Goal: Task Accomplishment & Management: Use online tool/utility

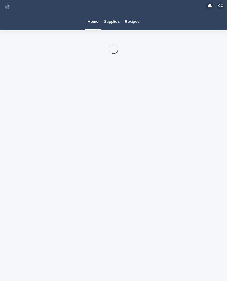
scroll to position [11, 0]
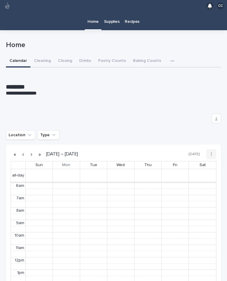
scroll to position [75, 0]
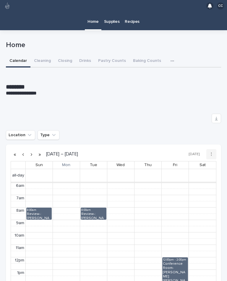
click at [43, 55] on button "Cleaning" at bounding box center [43, 61] width 24 height 12
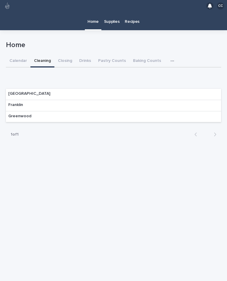
click at [16, 101] on div "Franklin" at bounding box center [15, 104] width 15 height 6
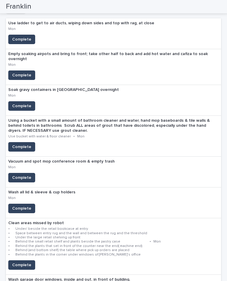
scroll to position [100, 0]
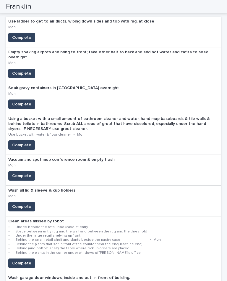
click at [21, 260] on span "Complete" at bounding box center [21, 263] width 19 height 6
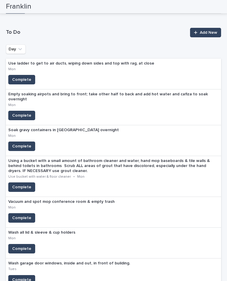
scroll to position [64, 0]
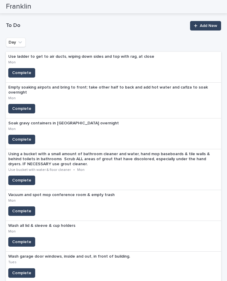
click at [17, 106] on span "Complete" at bounding box center [21, 109] width 19 height 6
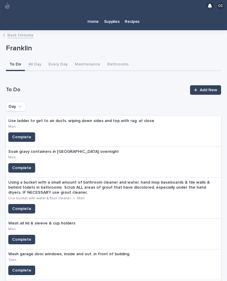
scroll to position [0, 0]
click at [20, 237] on span "Complete" at bounding box center [21, 240] width 19 height 6
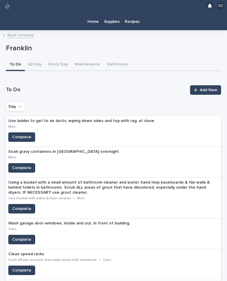
click at [21, 206] on span "Complete" at bounding box center [21, 209] width 19 height 6
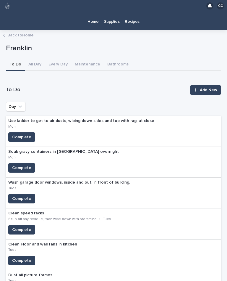
scroll to position [12, 0]
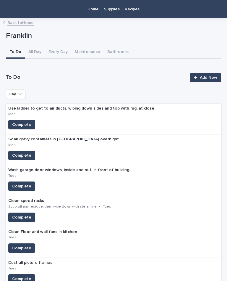
click at [23, 122] on span "Complete" at bounding box center [21, 125] width 19 height 6
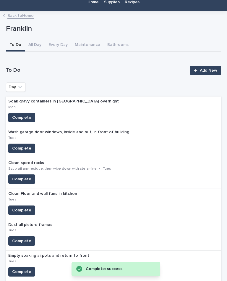
scroll to position [31, 0]
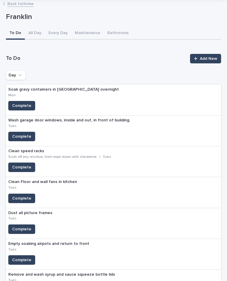
click at [30, 103] on span "Complete" at bounding box center [21, 106] width 19 height 6
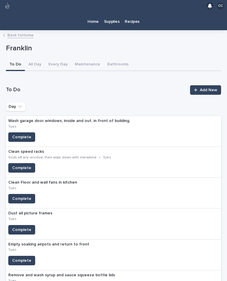
scroll to position [0, 0]
